Goal: Transaction & Acquisition: Download file/media

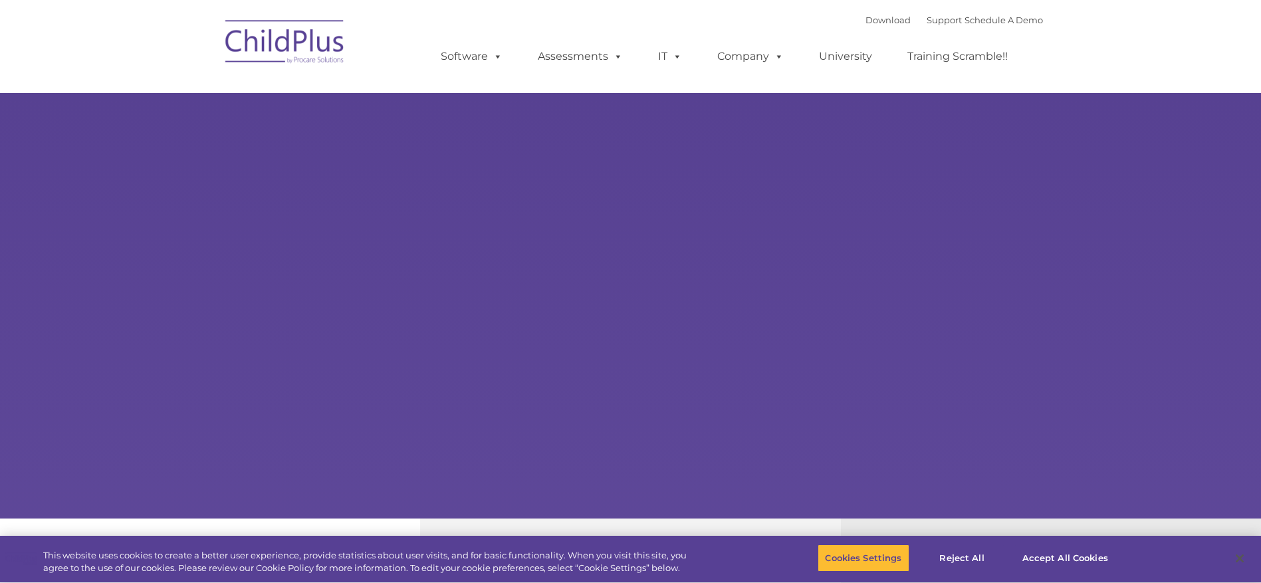
select select "MEDIUM"
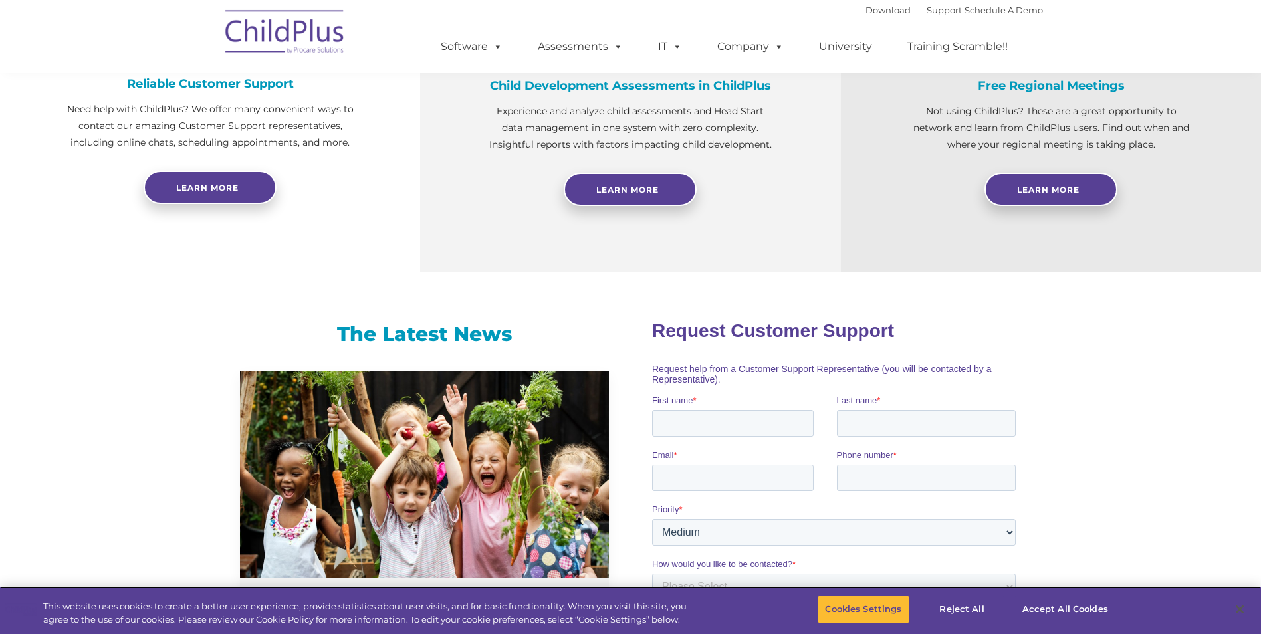
scroll to position [566, 0]
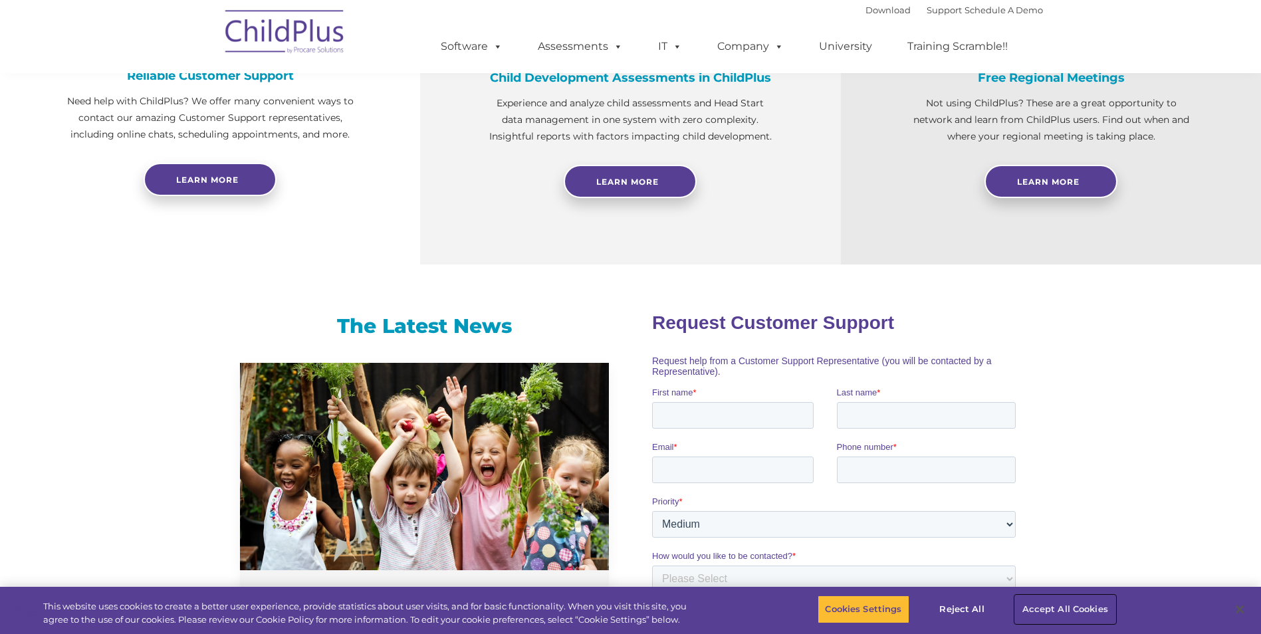
click at [1033, 582] on button "Accept All Cookies" at bounding box center [1065, 610] width 100 height 28
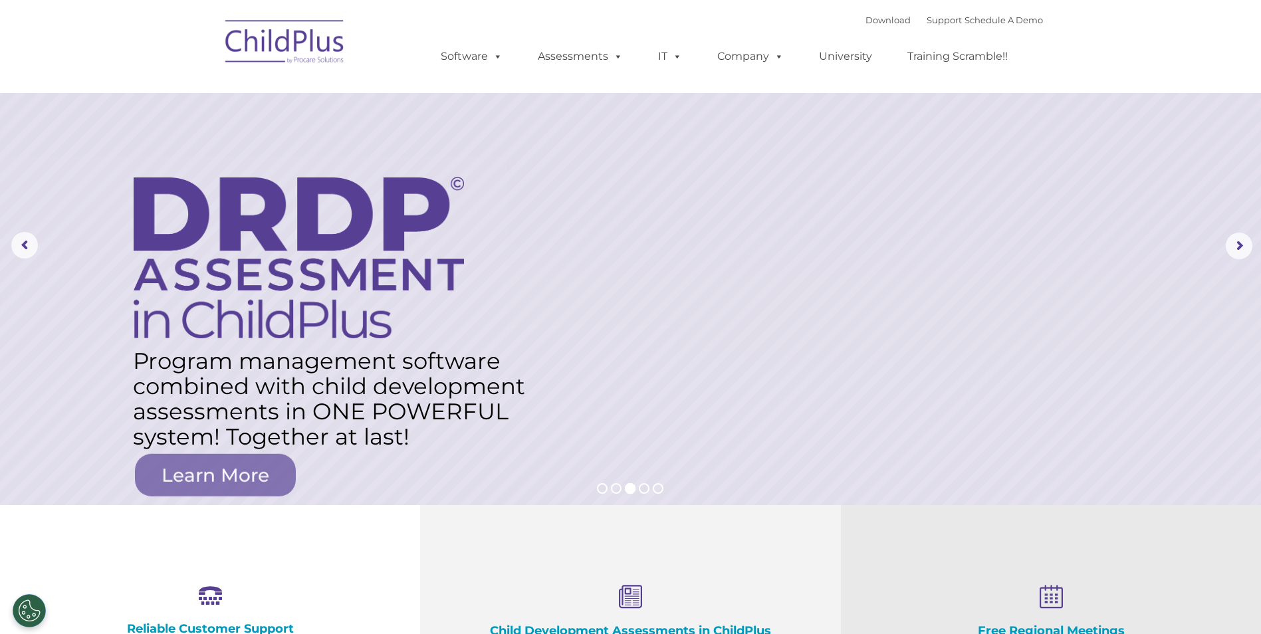
scroll to position [0, 0]
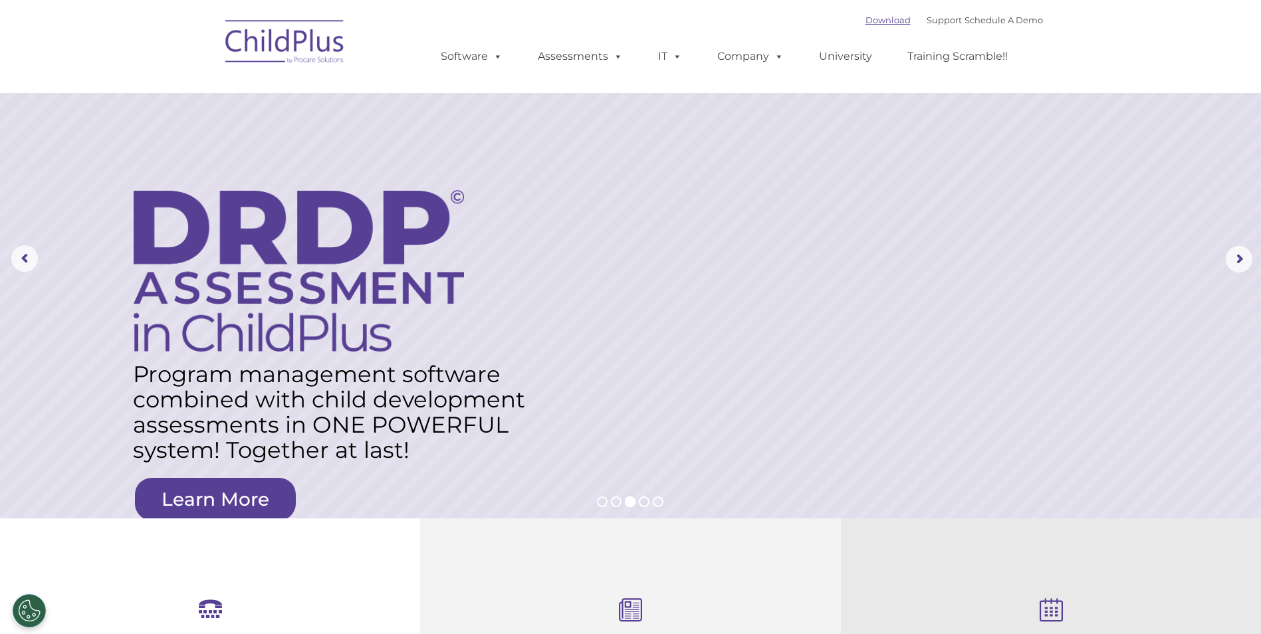
click at [866, 18] on link "Download" at bounding box center [888, 20] width 45 height 11
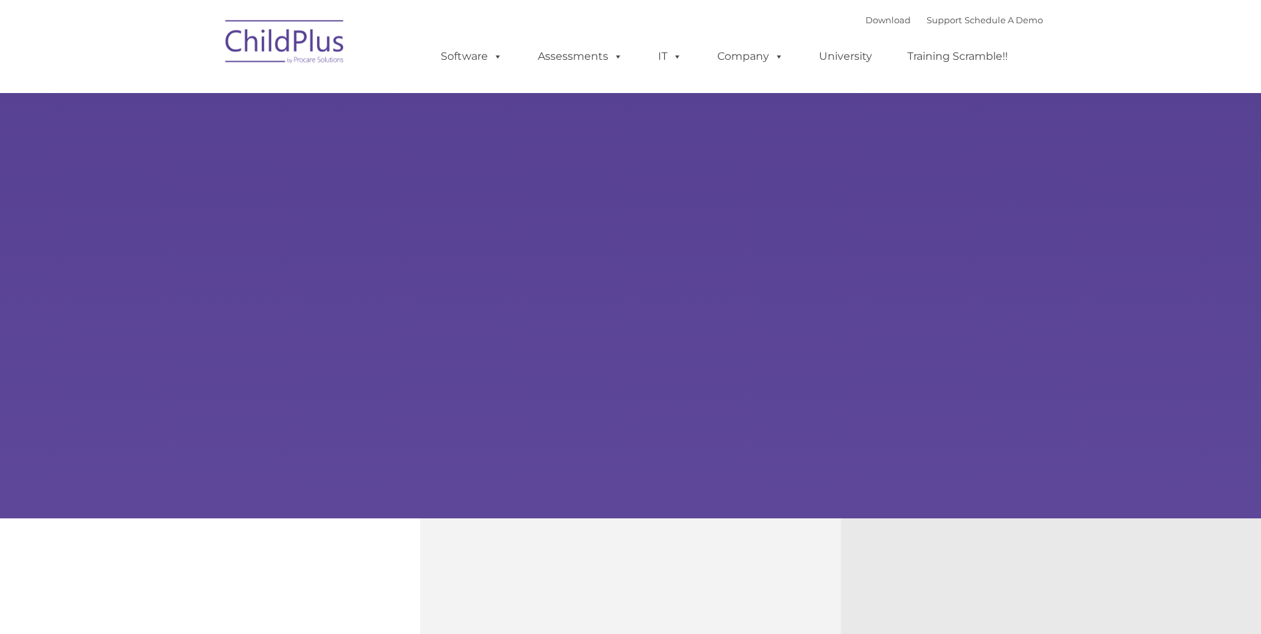
type input ""
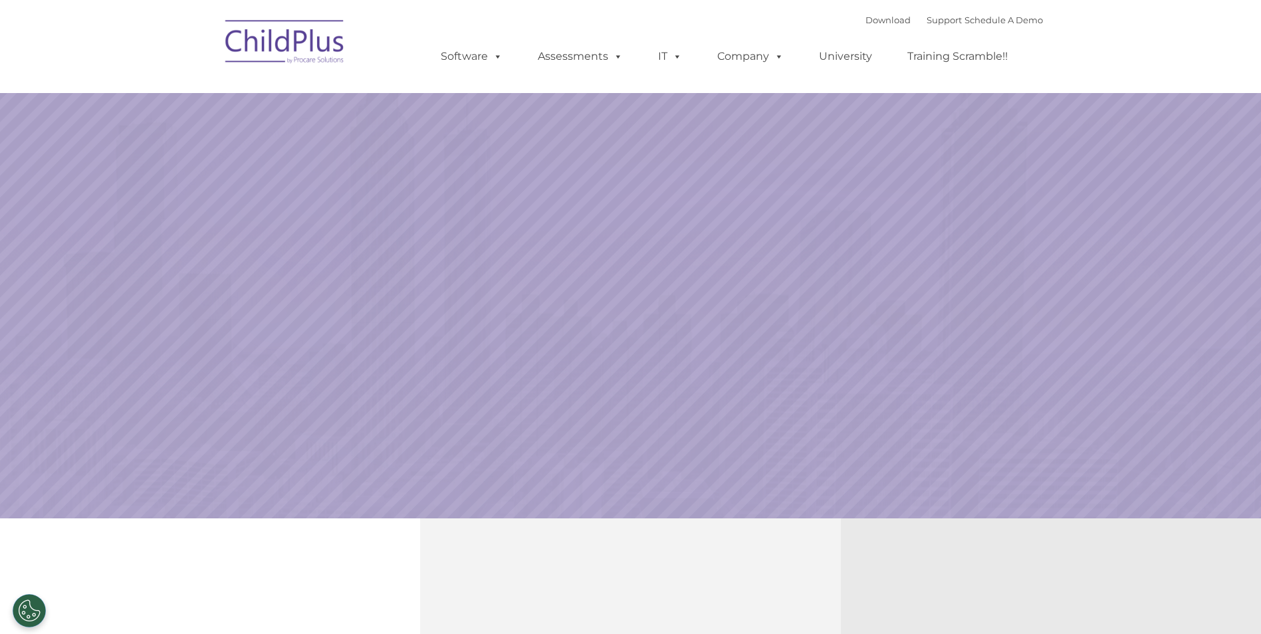
select select "MEDIUM"
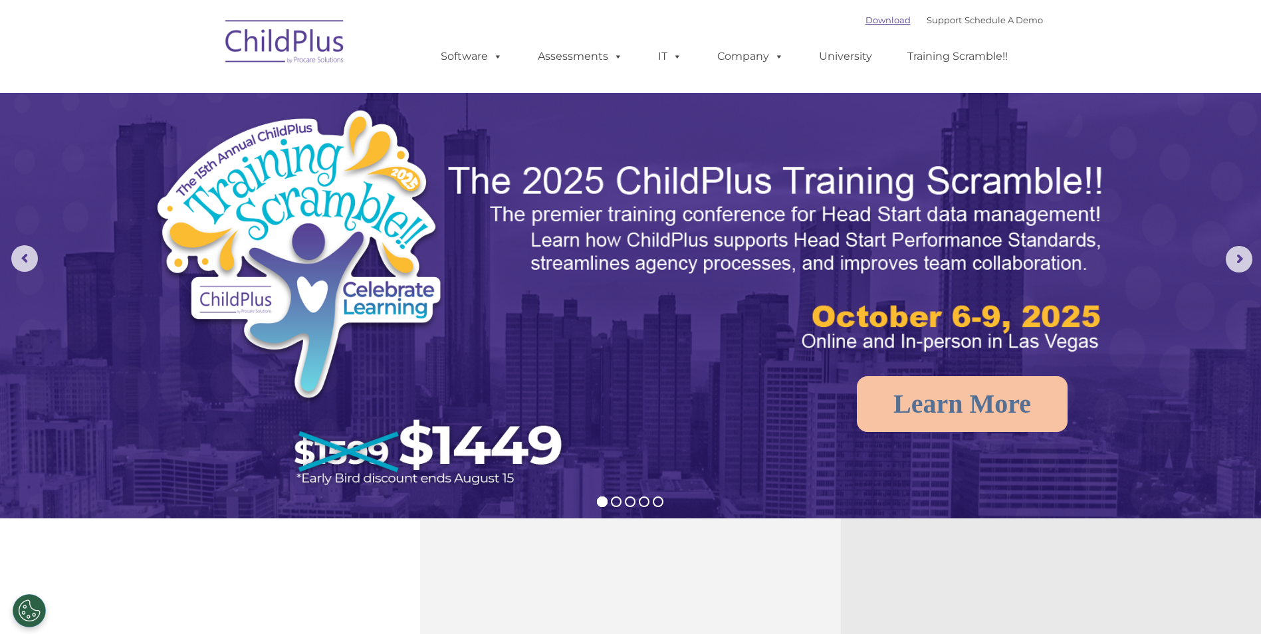
click at [866, 18] on link "Download" at bounding box center [888, 20] width 45 height 11
